Goal: Find specific page/section: Find specific page/section

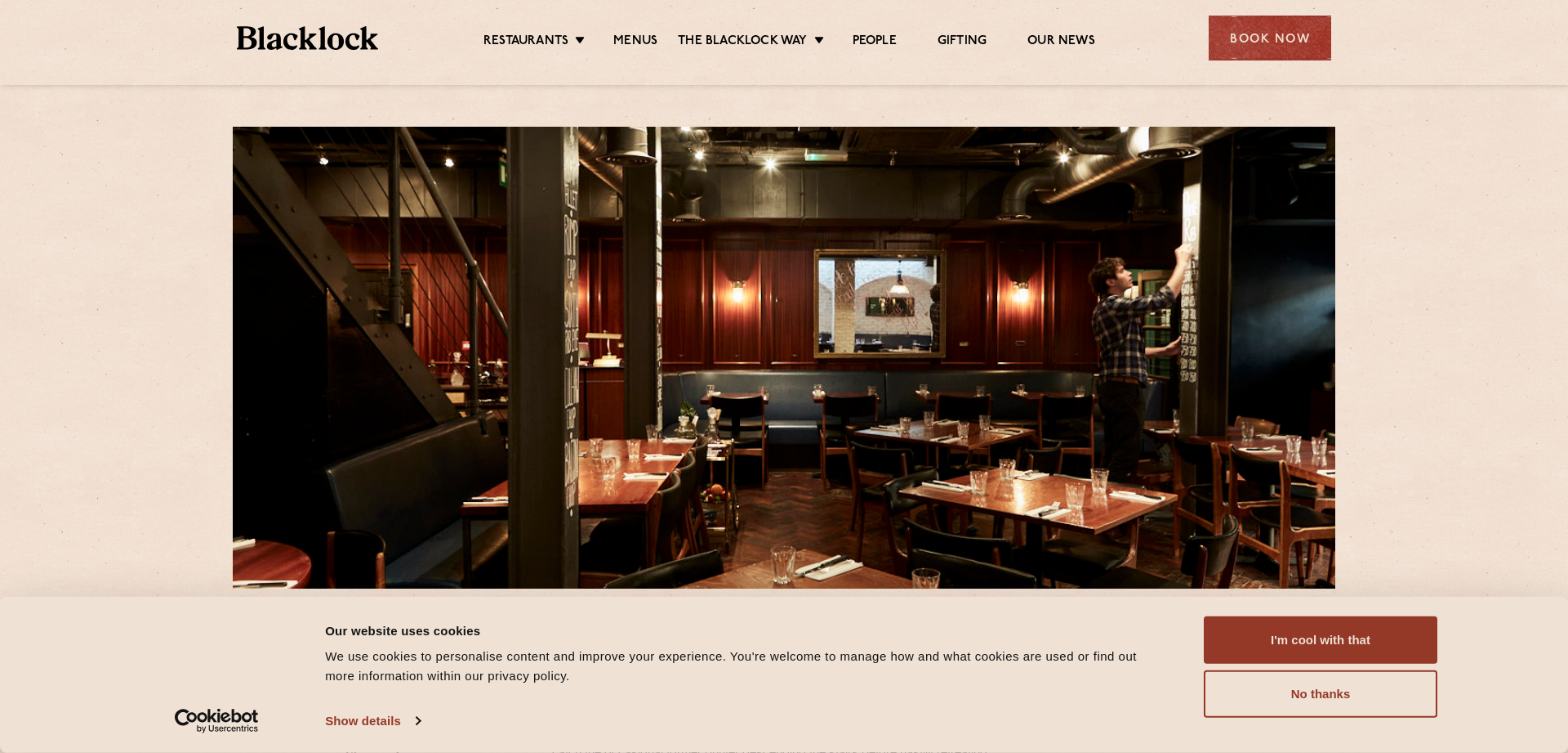
scroll to position [500, 0]
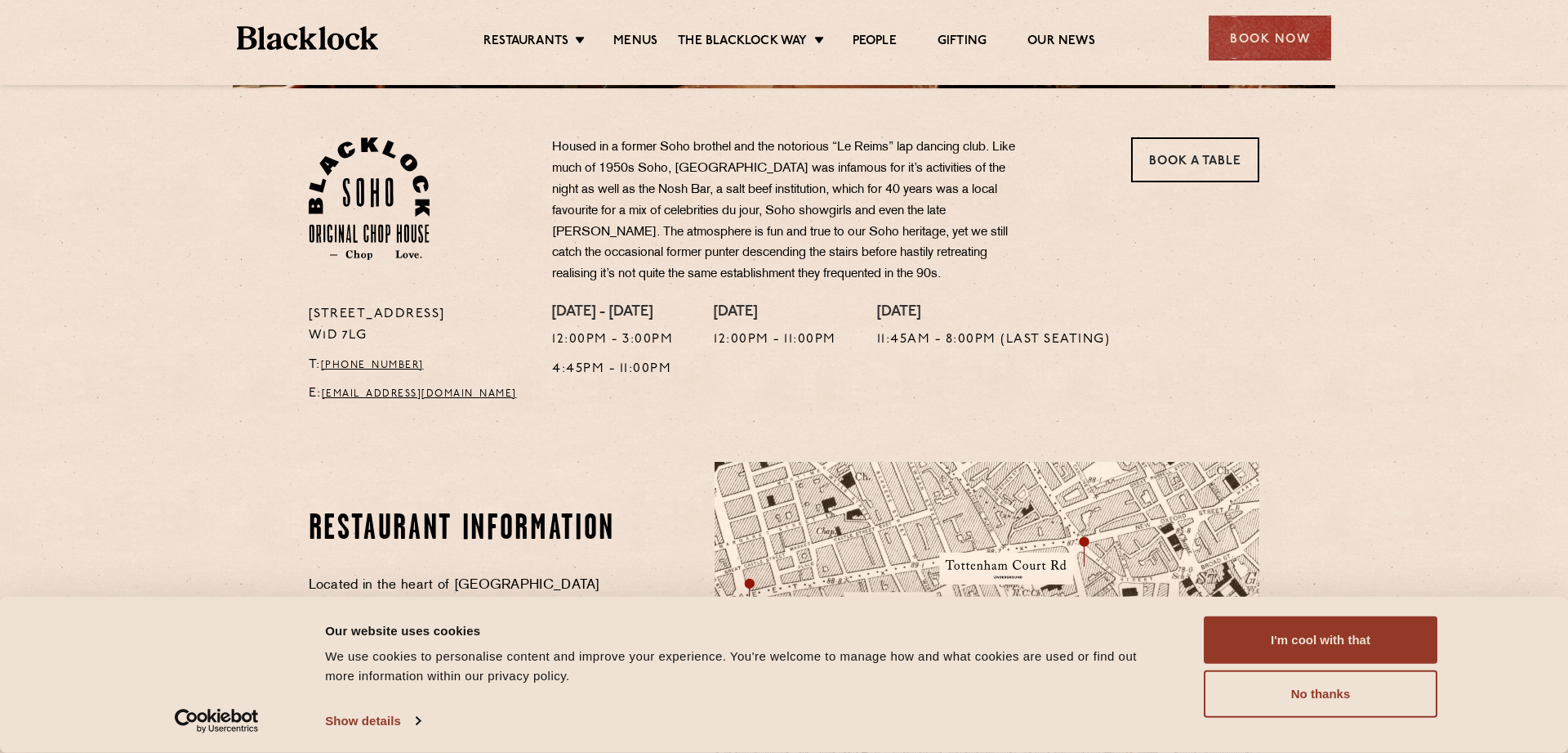
click at [651, 32] on ul "Restaurants Soho City Shoreditch Covent Garden Canary Wharf Manchester Birmingh…" at bounding box center [788, 38] width 822 height 26
click at [642, 40] on link "Menus" at bounding box center [635, 42] width 44 height 18
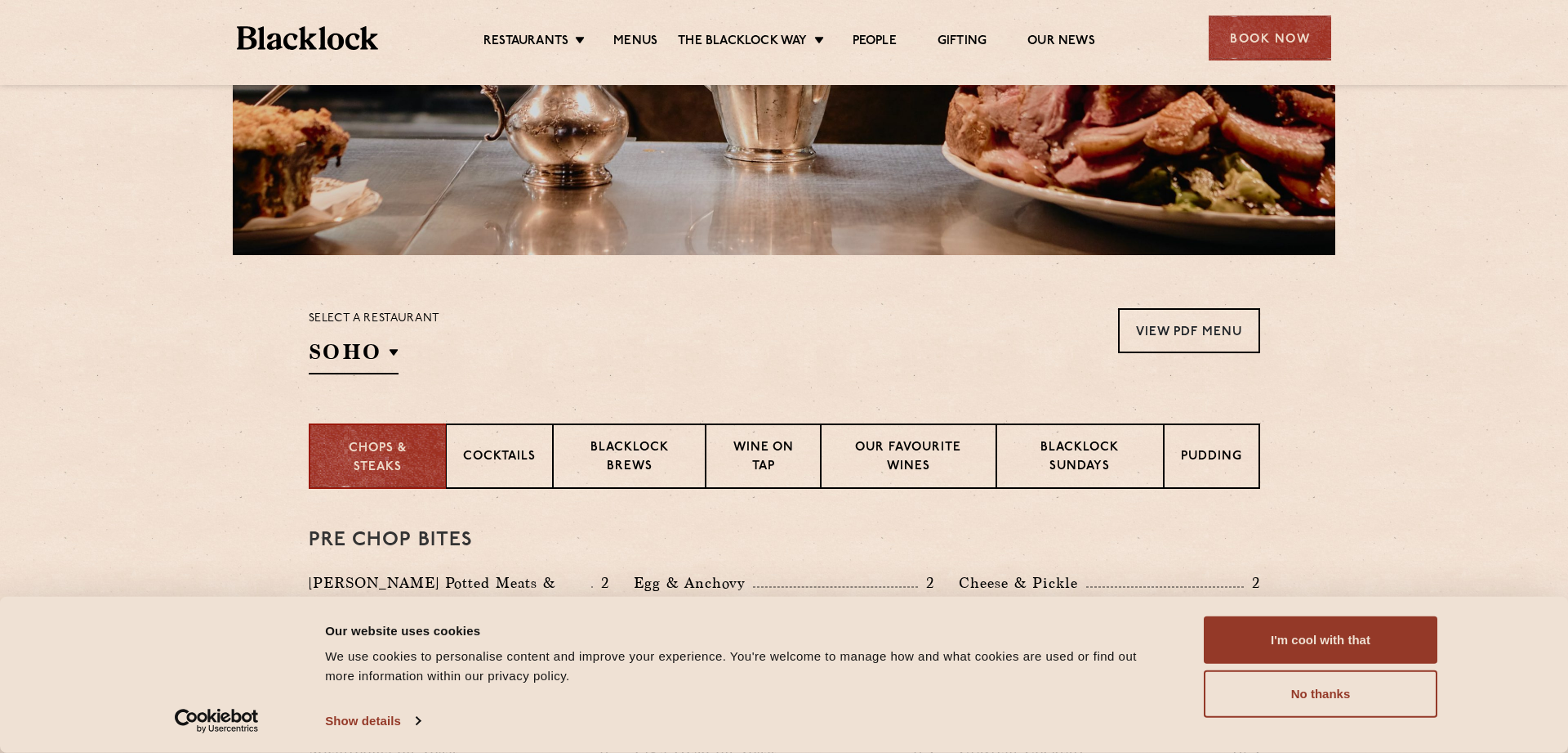
scroll to position [667, 0]
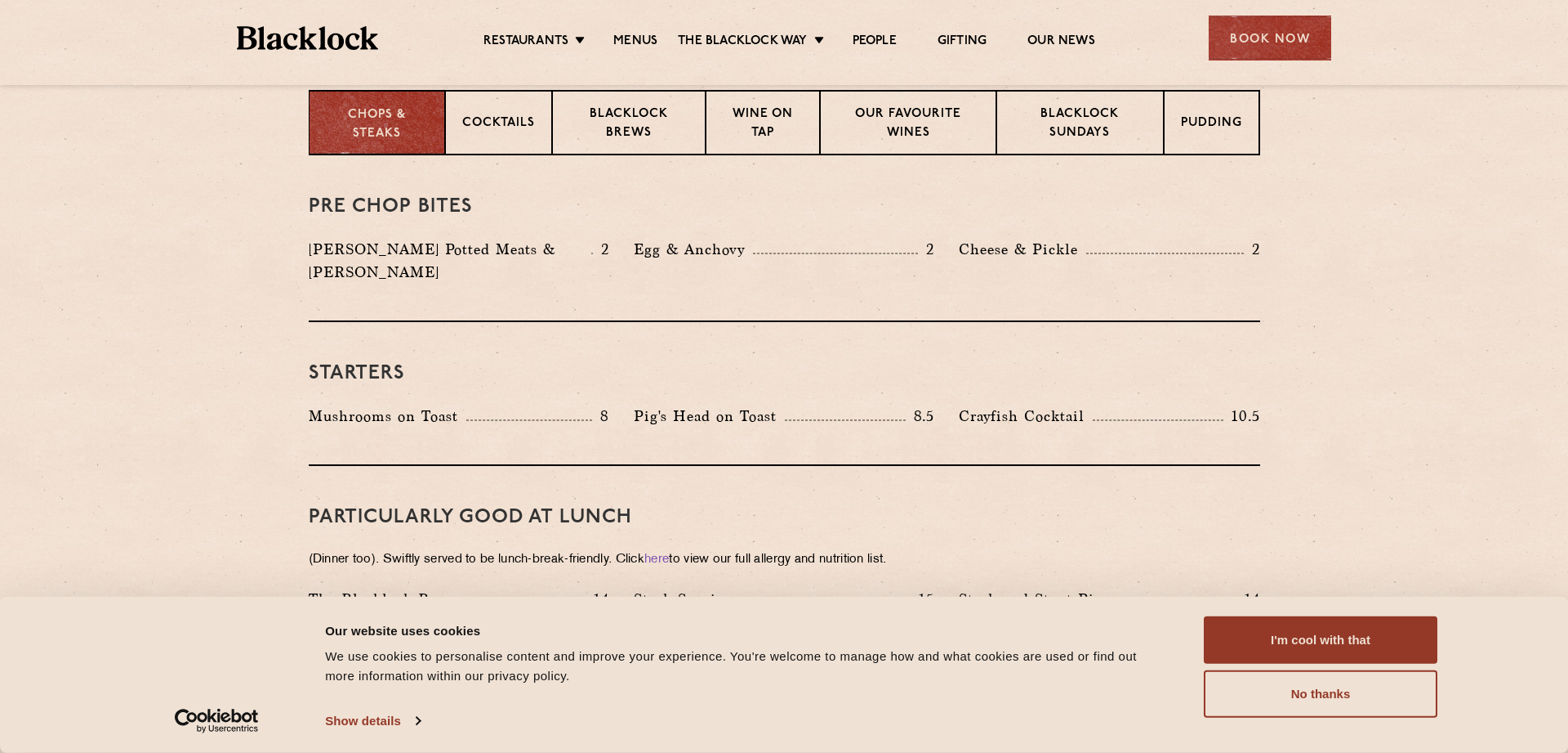
click at [362, 121] on p "Chops & Steaks" at bounding box center [377, 124] width 102 height 37
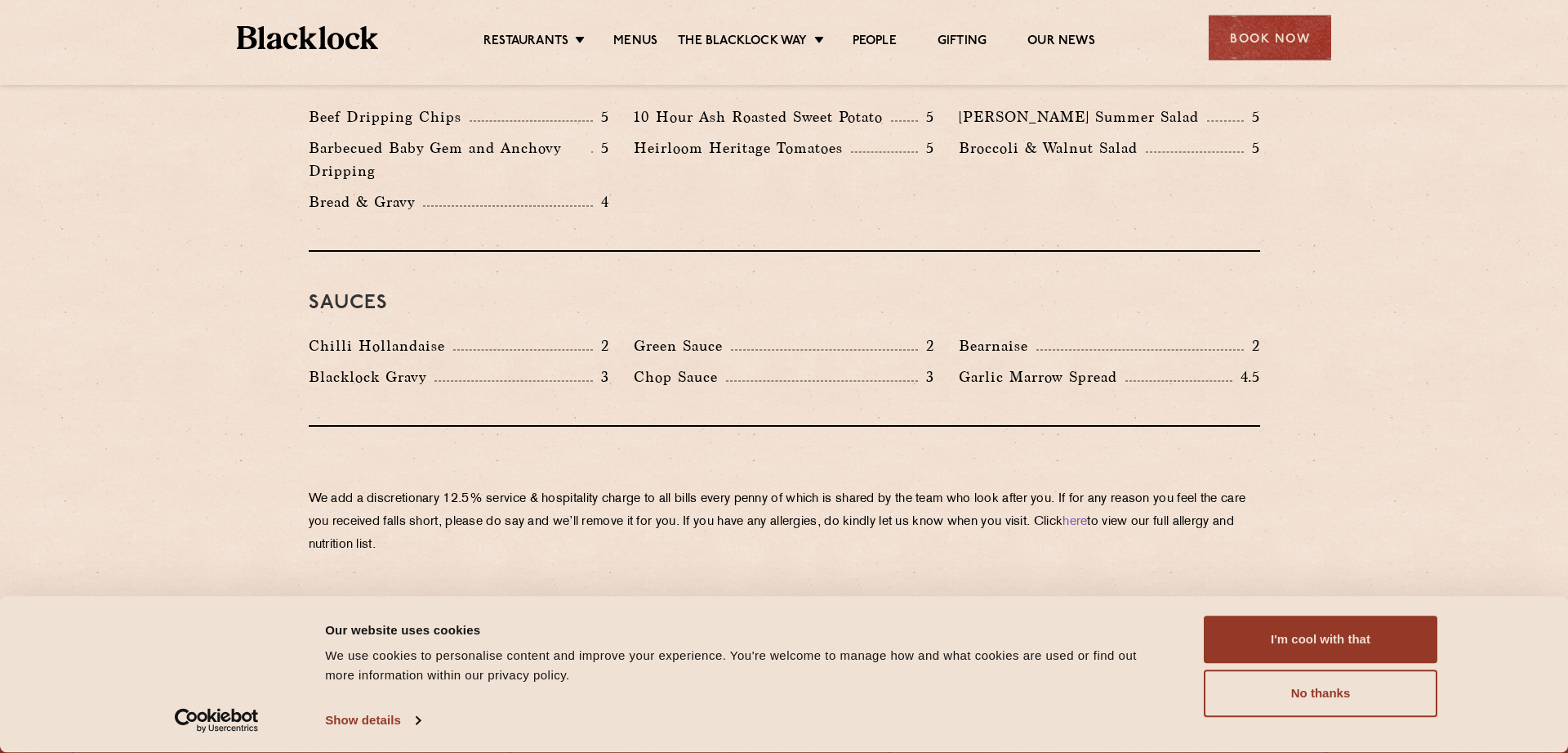
scroll to position [2584, 0]
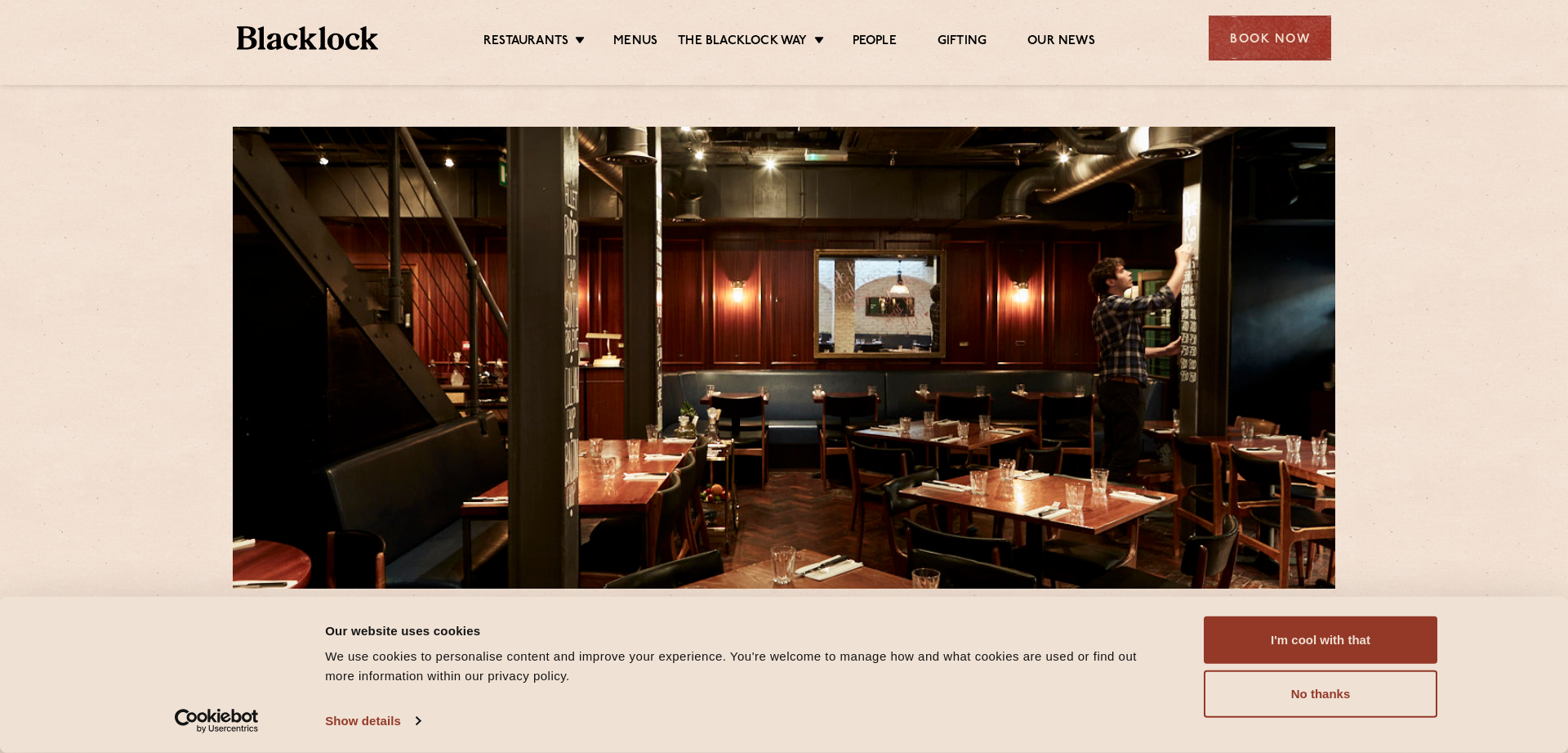
scroll to position [500, 0]
